Goal: Task Accomplishment & Management: Use online tool/utility

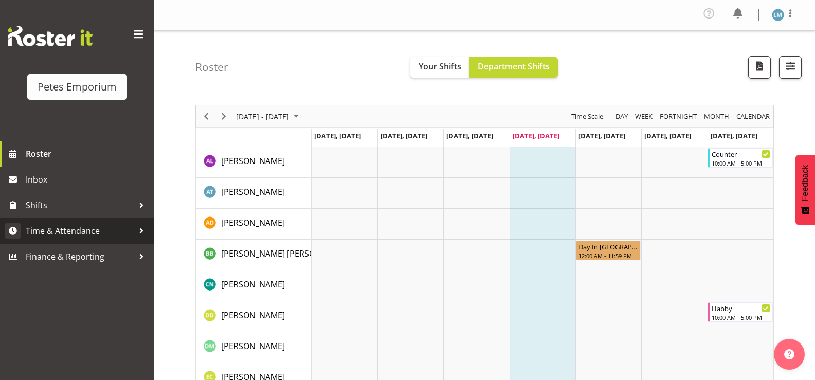
click at [84, 230] on span "Time & Attendance" at bounding box center [80, 230] width 108 height 15
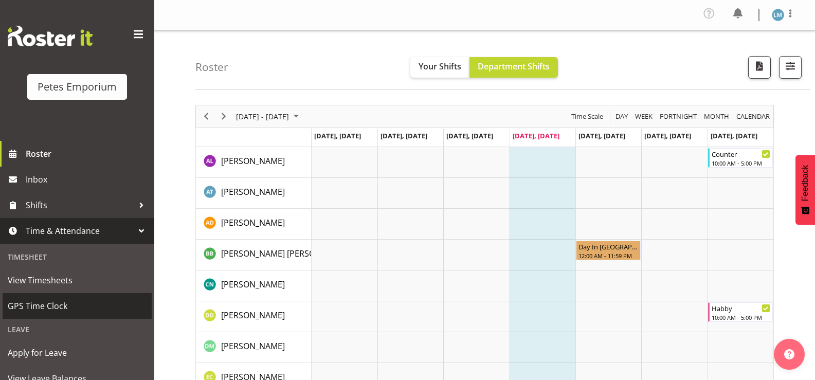
click at [77, 304] on span "GPS Time Clock" at bounding box center [77, 305] width 139 height 15
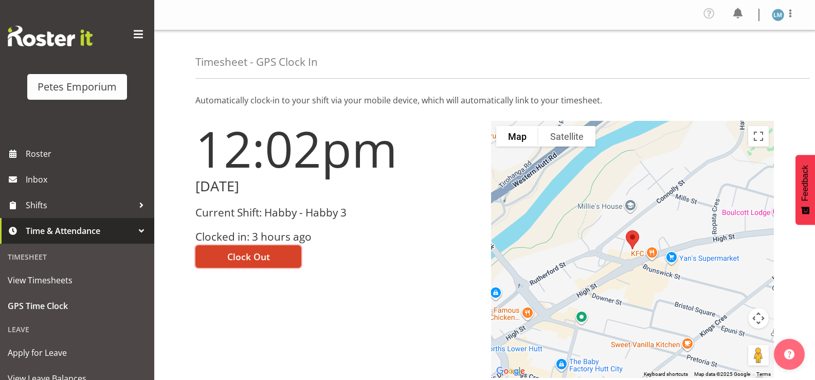
click at [257, 261] on span "Clock Out" at bounding box center [248, 256] width 43 height 13
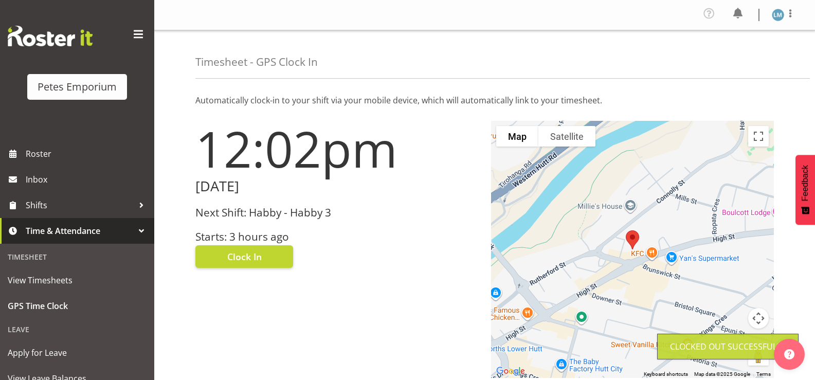
click at [782, 16] on img at bounding box center [778, 15] width 12 height 12
click at [745, 54] on link "Log Out" at bounding box center [747, 56] width 99 height 19
